Goal: Information Seeking & Learning: Learn about a topic

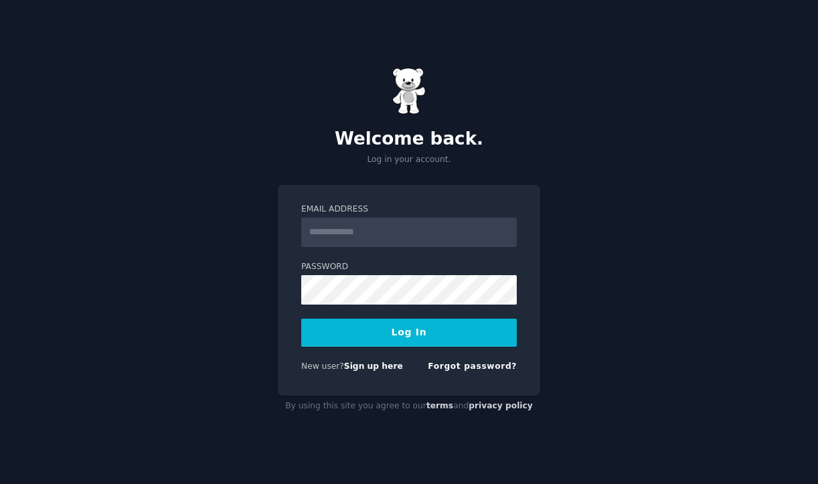
click at [387, 226] on input "Email Address" at bounding box center [408, 231] width 215 height 29
type input "**********"
click at [435, 339] on button "Log In" at bounding box center [408, 333] width 215 height 28
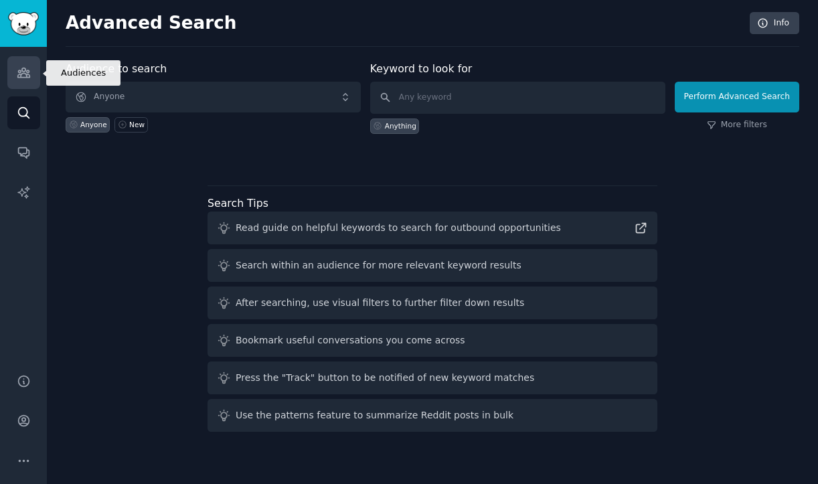
click at [21, 79] on icon "Sidebar" at bounding box center [24, 73] width 14 height 14
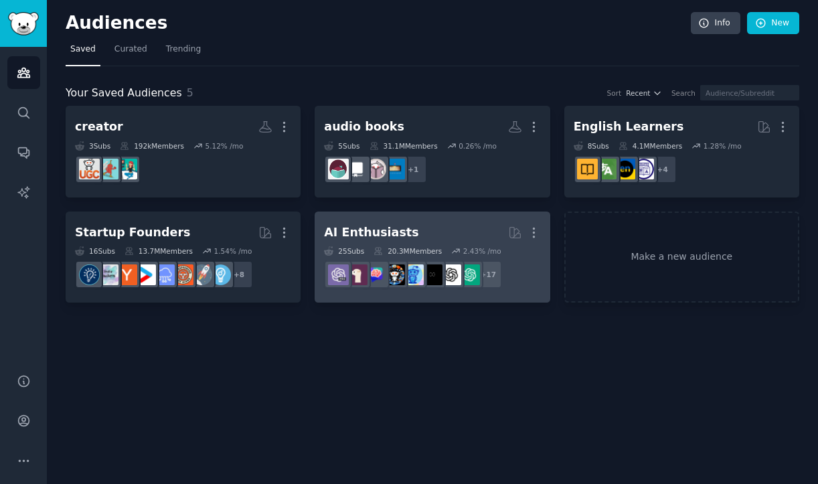
click at [408, 230] on h2 "AI Enthusiasts More" at bounding box center [432, 232] width 216 height 23
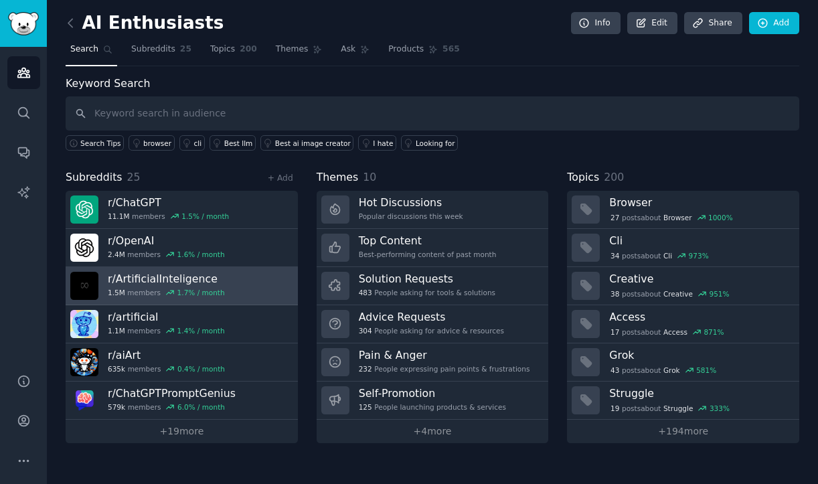
click at [256, 283] on link "r/ ArtificialInteligence 1.5M members 1.7 % / month" at bounding box center [182, 286] width 232 height 38
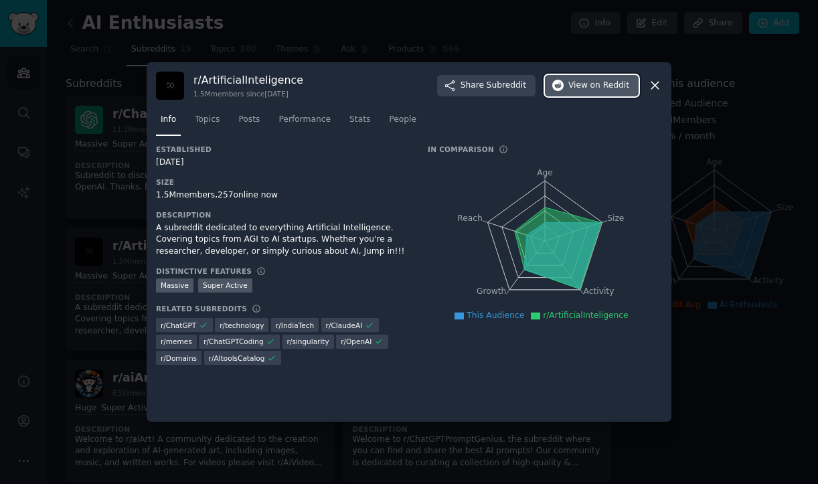
click at [580, 82] on span "View on Reddit" at bounding box center [598, 86] width 61 height 12
